Goal: Task Accomplishment & Management: Manage account settings

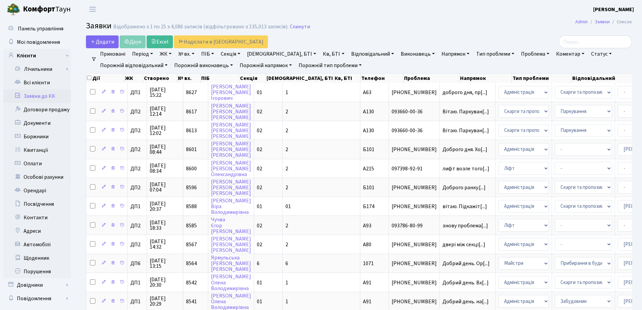
select select "25"
click at [294, 27] on link "Скинути" at bounding box center [300, 27] width 20 height 6
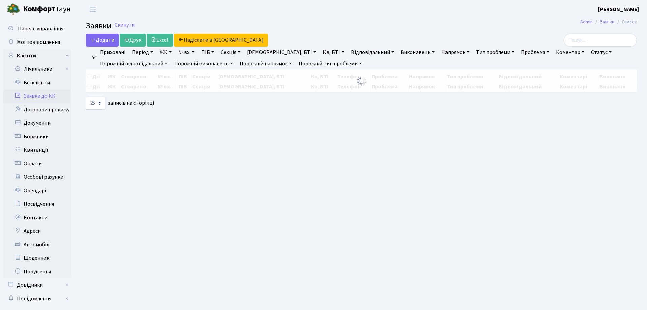
select select "25"
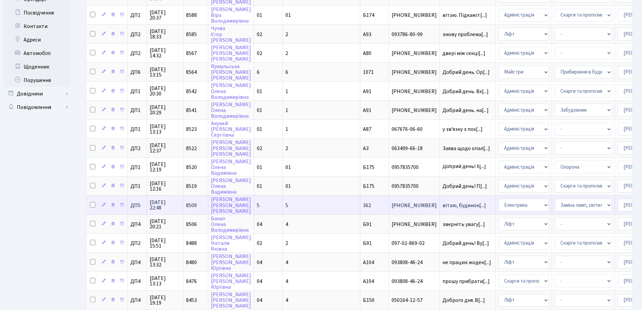
scroll to position [202, 0]
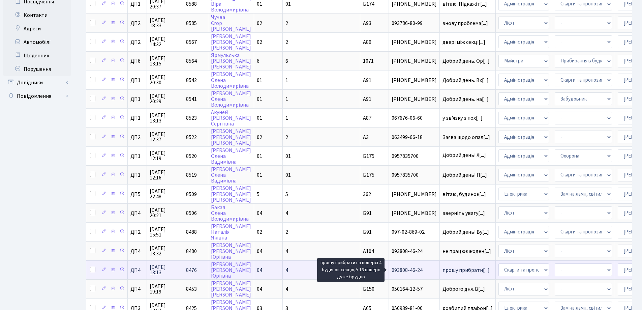
click at [443, 270] on span "прошу прибрати[...]" at bounding box center [466, 269] width 47 height 7
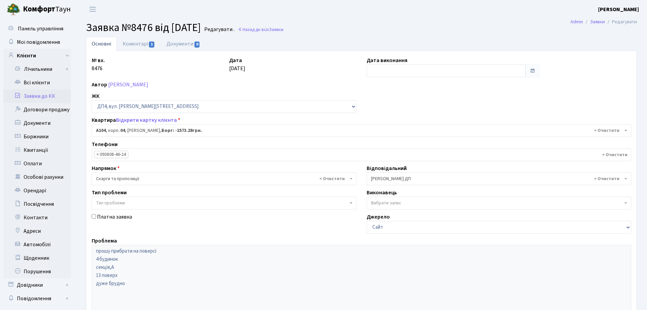
select select "33193"
click at [346, 37] on ul "Основні Коментарі 1 Документи 0" at bounding box center [359, 44] width 546 height 14
